Goal: Task Accomplishment & Management: Manage account settings

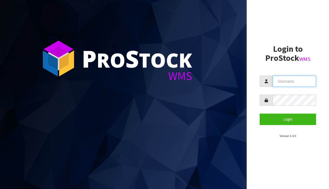
type input "[EMAIL_ADDRESS][DOMAIN_NAME]"
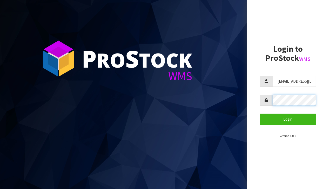
click at [288, 119] on button "Login" at bounding box center [288, 118] width 56 height 11
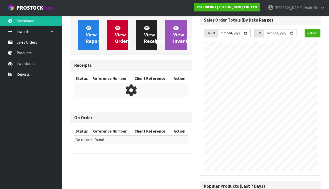
scroll to position [357, 129]
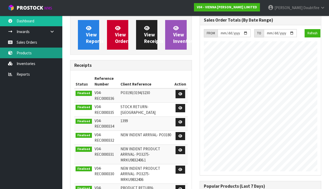
click at [24, 51] on link "Products" at bounding box center [31, 53] width 62 height 11
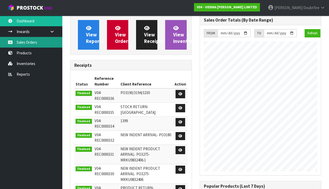
click at [34, 46] on link "Sales Orders" at bounding box center [31, 42] width 62 height 11
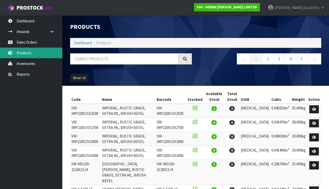
drag, startPoint x: 35, startPoint y: 43, endPoint x: 51, endPoint y: 50, distance: 17.5
click at [35, 43] on link "Sales Orders" at bounding box center [31, 42] width 62 height 11
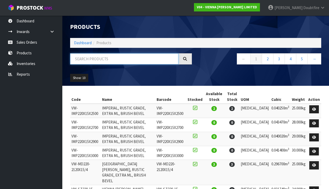
click at [78, 59] on input "text" at bounding box center [124, 58] width 108 height 11
type input "1441"
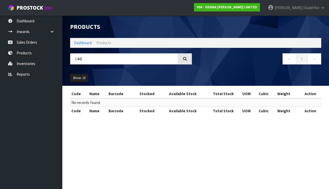
click at [118, 72] on div "Show: 10 5 10 25 50" at bounding box center [195, 78] width 259 height 16
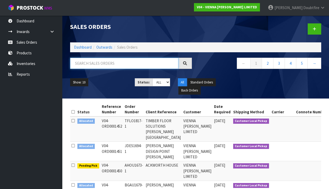
click at [86, 64] on input "text" at bounding box center [124, 63] width 108 height 11
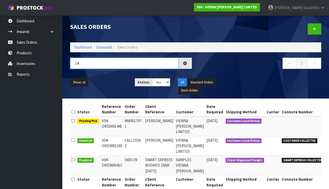
type input "1"
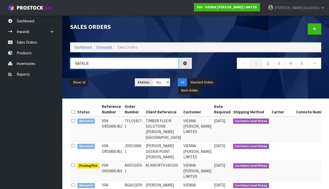
type input "[PERSON_NAME]"
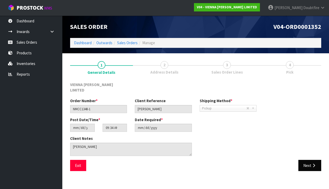
click at [311, 160] on button "Next" at bounding box center [309, 165] width 23 height 11
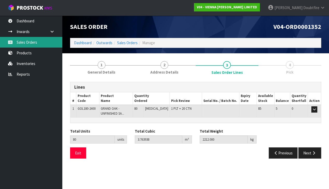
click at [27, 44] on link "Sales Orders" at bounding box center [31, 42] width 62 height 11
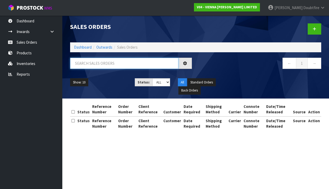
click at [83, 67] on input "text" at bounding box center [124, 63] width 108 height 11
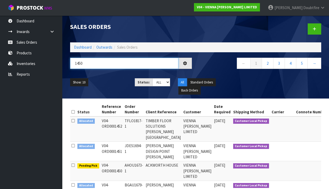
type input "1450"
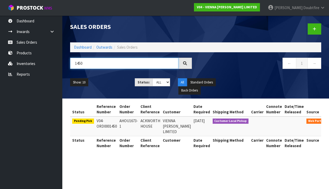
scroll to position [0, 5]
click at [329, 121] on icon at bounding box center [334, 121] width 4 height 3
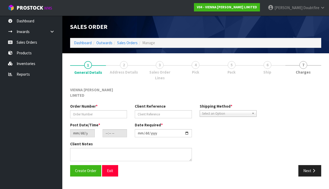
type input "AHOU1673-1"
type input "ACKWORTH HOUSE"
type input "[DATE]"
type input "10:13:00.000"
type input "[DATE]"
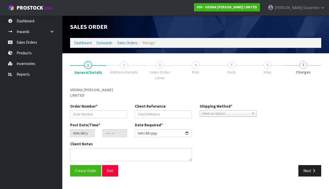
type textarea "ACKWORTH HOUSE TO CLARIFY: 4 X VW-IMP220X15X2500 (4 PACK) 1 X VW-IMP220X15X2500…"
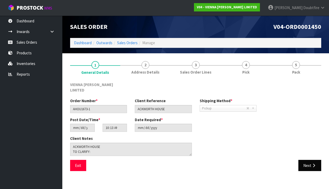
click at [313, 163] on icon "button" at bounding box center [313, 165] width 5 height 4
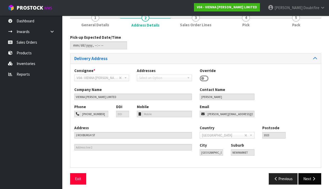
click at [310, 173] on button "Next" at bounding box center [309, 178] width 23 height 11
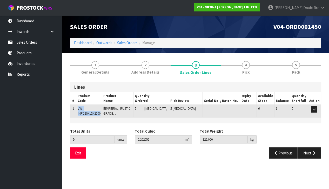
drag, startPoint x: 78, startPoint y: 108, endPoint x: 90, endPoint y: 111, distance: 12.9
click at [102, 113] on td "VW-IMP220X15X2500" at bounding box center [89, 111] width 26 height 12
copy span "VW-IMP220X15X2500"
click at [132, 177] on section "Edit Sales Order V04-ORD0001450 Dashboard Outwards Sales Orders Manage Sales Or…" at bounding box center [164, 94] width 329 height 189
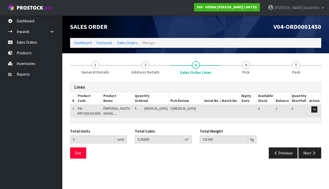
click at [82, 106] on span "VW-IMP220X15X2500" at bounding box center [89, 110] width 23 height 9
drag, startPoint x: 78, startPoint y: 107, endPoint x: 92, endPoint y: 112, distance: 14.9
click at [102, 114] on td "VW-IMP220X15X2500" at bounding box center [89, 111] width 26 height 12
copy span "VW-IMP220X15X2500"
click at [141, 161] on section "1 General Details 2 Address Details 3 Sales Order Lines 4 Pick 5 Pack Lines # P…" at bounding box center [195, 109] width 267 height 113
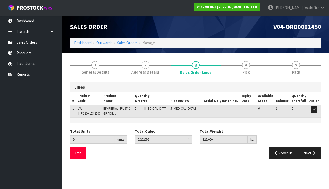
click at [141, 161] on section "1 General Details 2 Address Details 3 Sales Order Lines 4 Pick 5 Pack Lines # P…" at bounding box center [195, 109] width 267 height 113
